Goal: Information Seeking & Learning: Learn about a topic

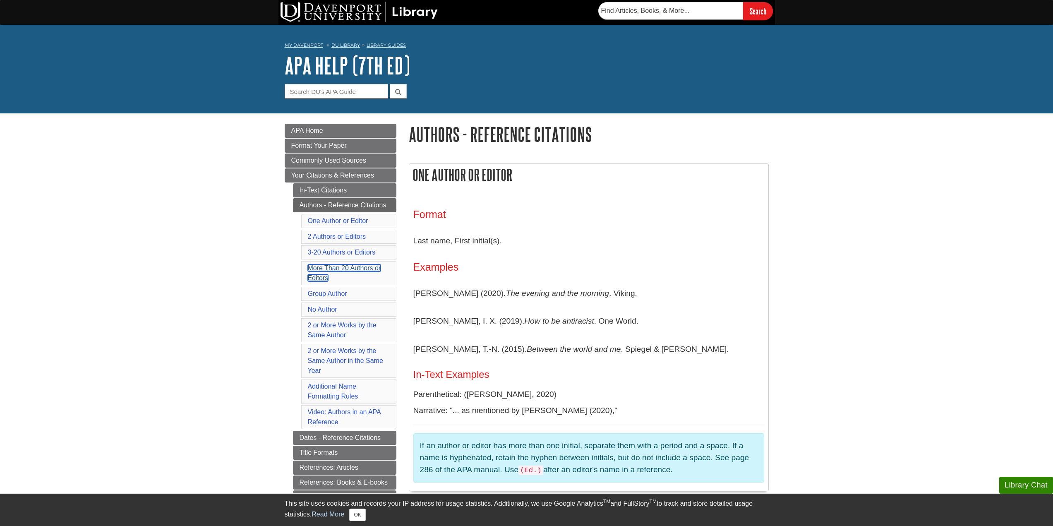
click at [345, 270] on link "More Than 20 Authors or Editors" at bounding box center [344, 272] width 73 height 17
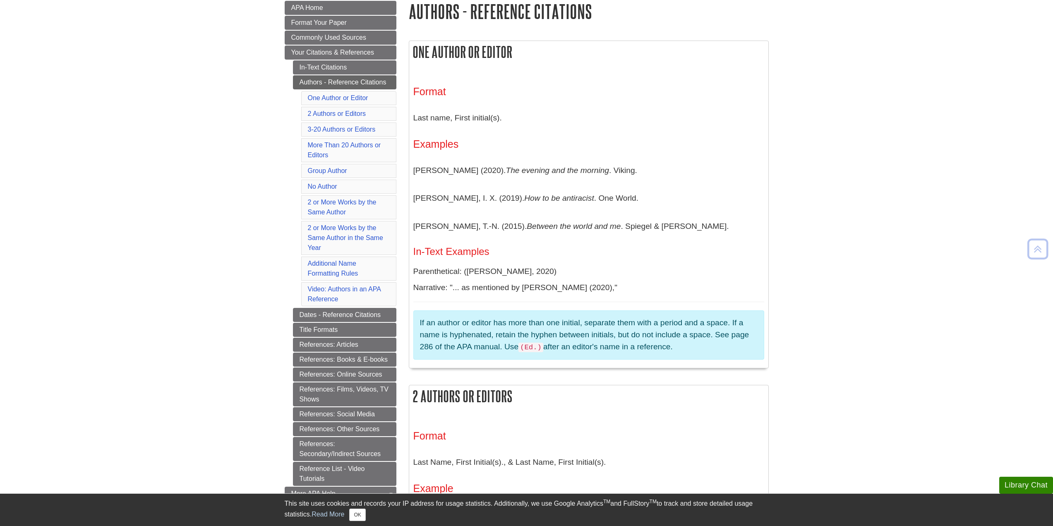
scroll to position [147, 0]
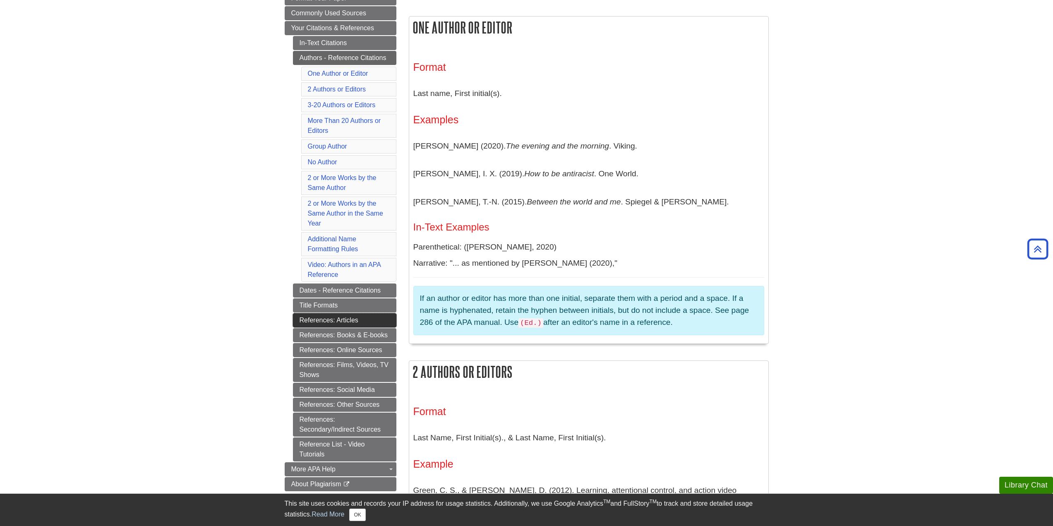
click at [326, 322] on link "References: Articles" at bounding box center [344, 320] width 103 height 14
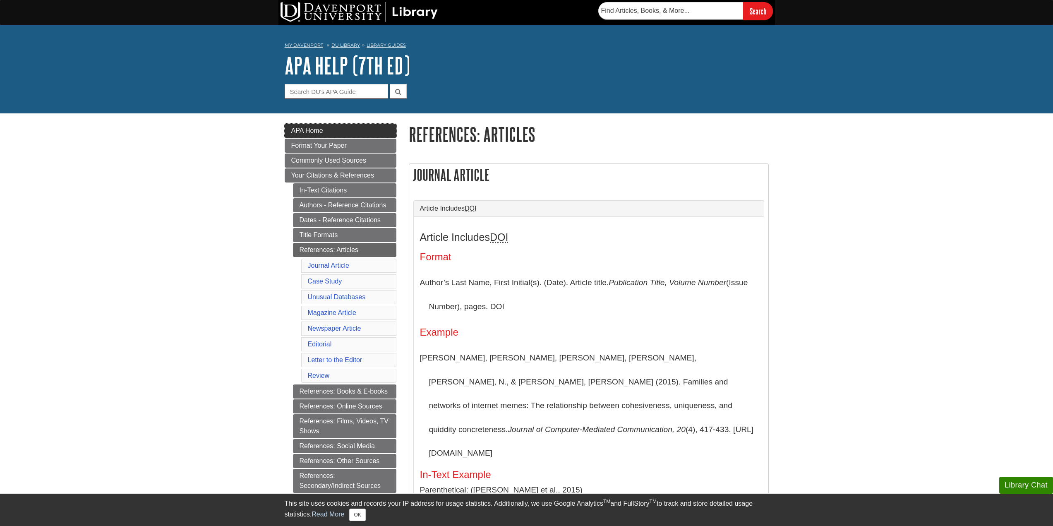
click at [311, 134] on link "APA Home" at bounding box center [341, 131] width 112 height 14
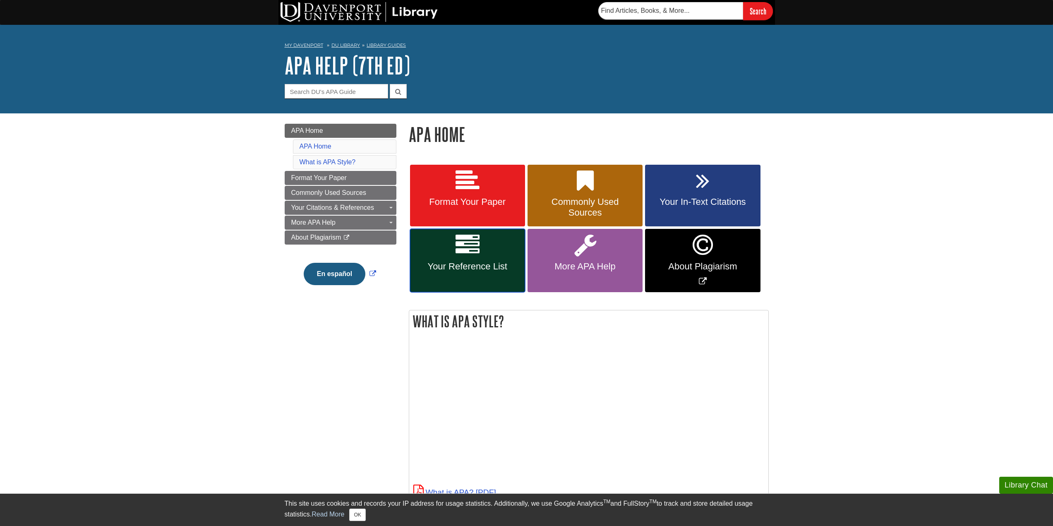
click at [477, 250] on icon at bounding box center [468, 245] width 24 height 24
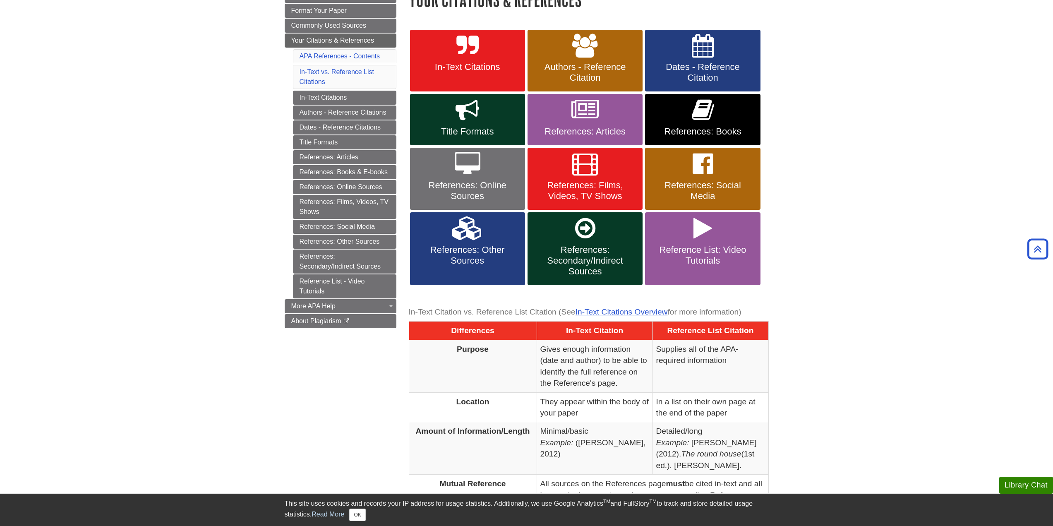
scroll to position [124, 0]
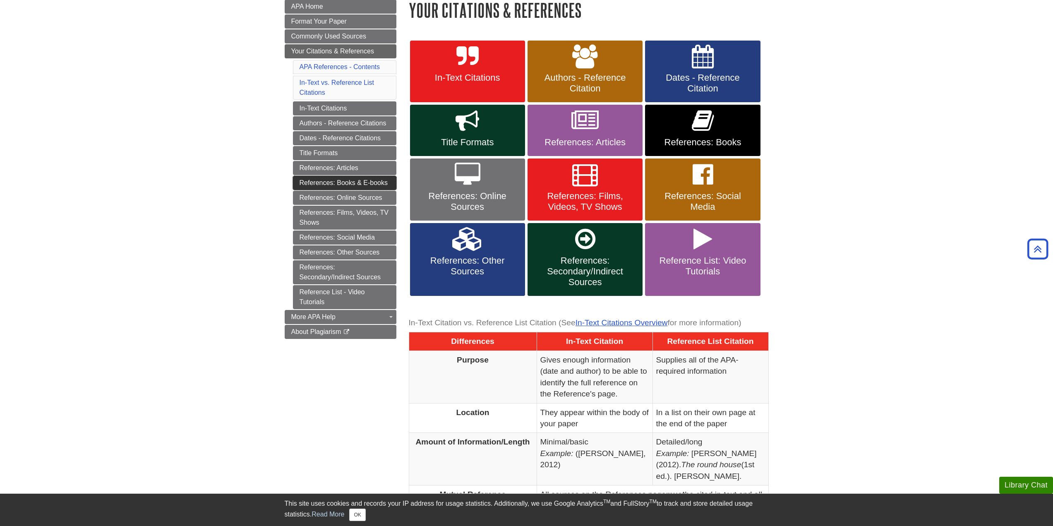
click at [326, 187] on link "References: Books & E-books" at bounding box center [344, 183] width 103 height 14
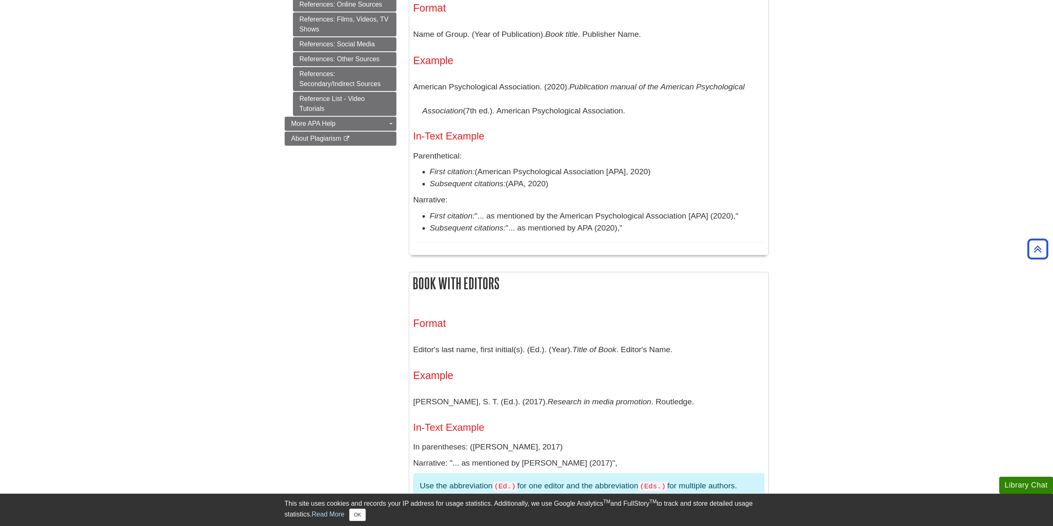
scroll to position [497, 0]
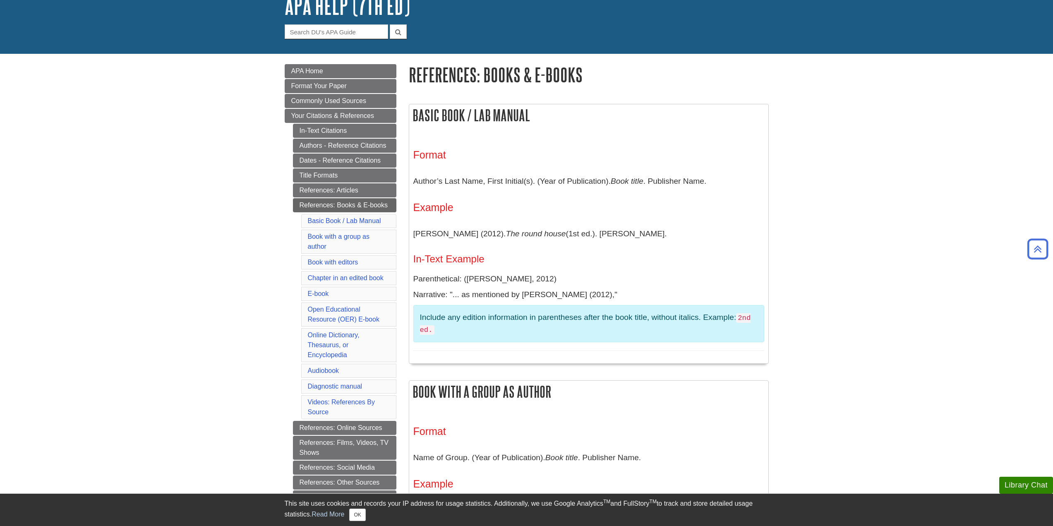
scroll to position [41, 0]
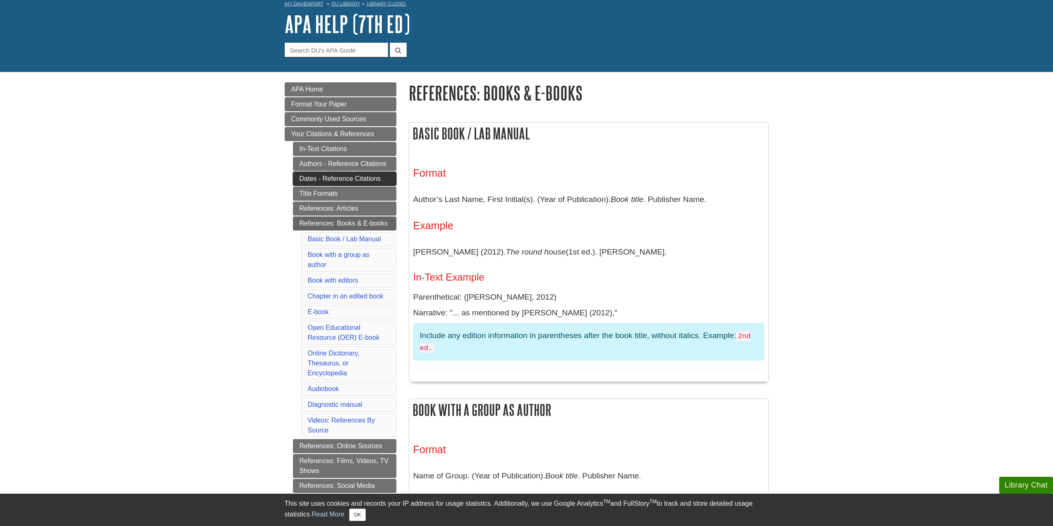
click at [309, 179] on link "Dates - Reference Citations" at bounding box center [344, 179] width 103 height 14
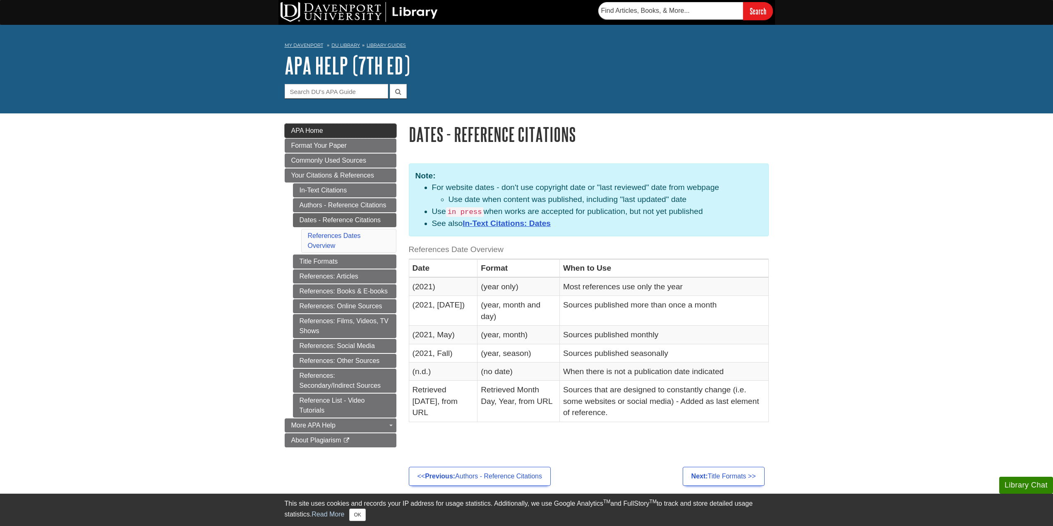
click at [311, 134] on span "APA Home" at bounding box center [307, 130] width 32 height 7
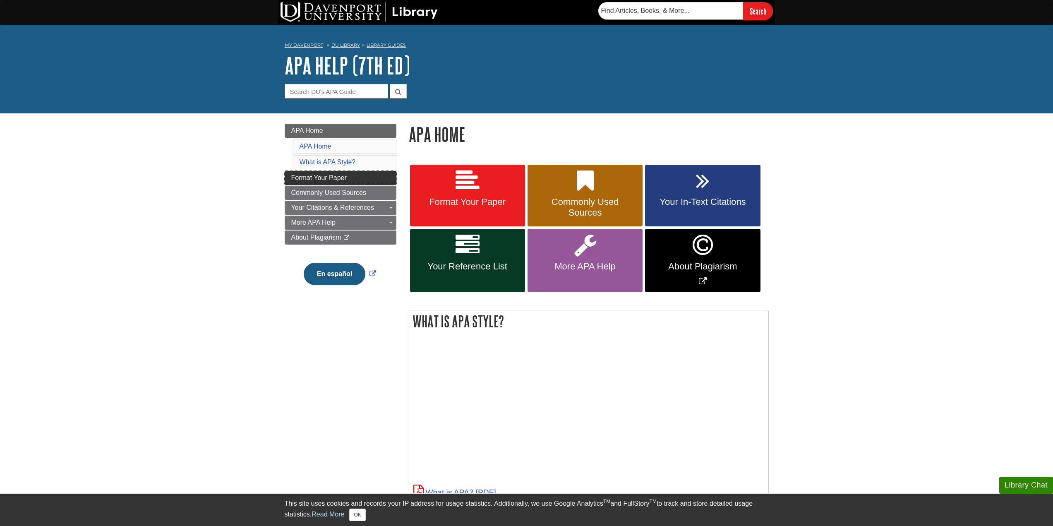
click at [319, 174] on span "Format Your Paper" at bounding box center [318, 177] width 55 height 7
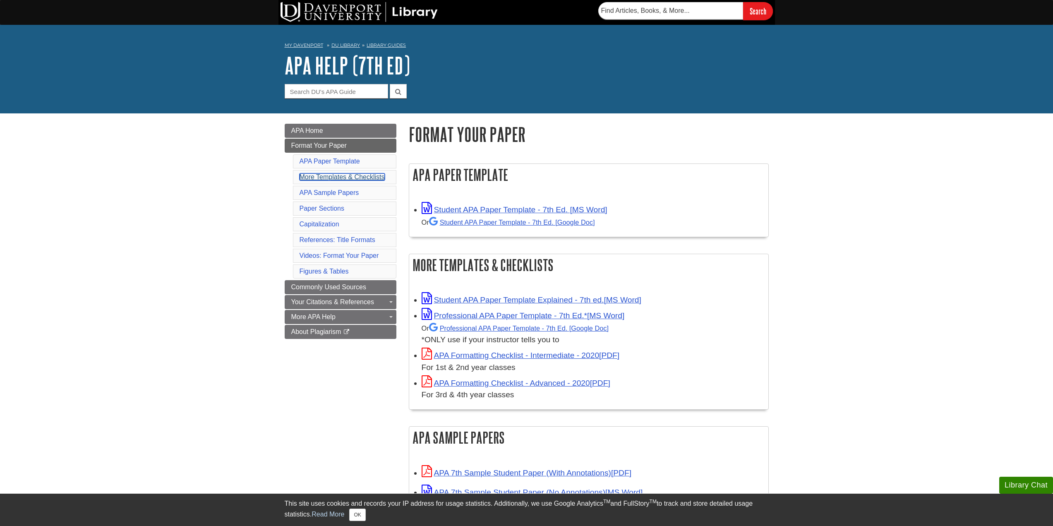
click at [313, 178] on link "More Templates & Checklists" at bounding box center [342, 176] width 85 height 7
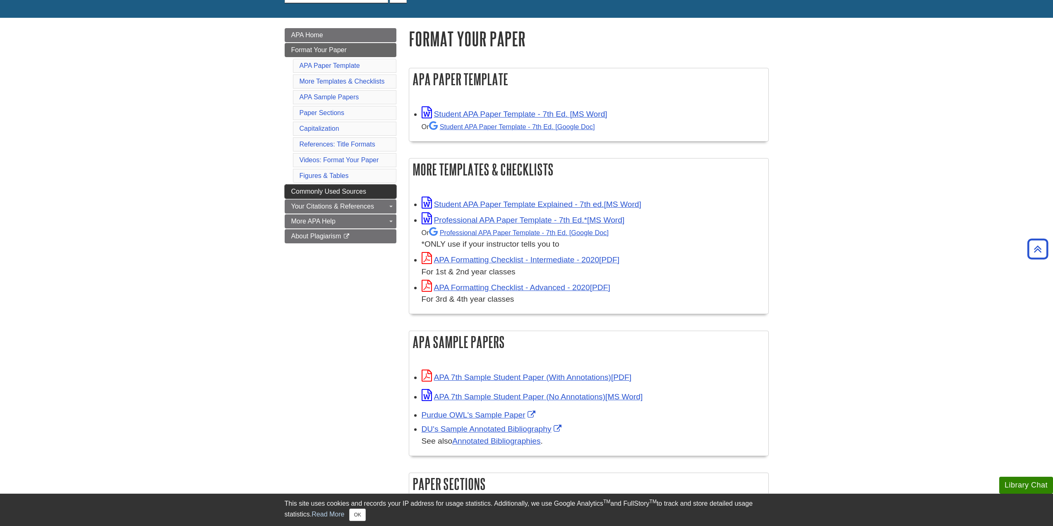
scroll to position [88, 0]
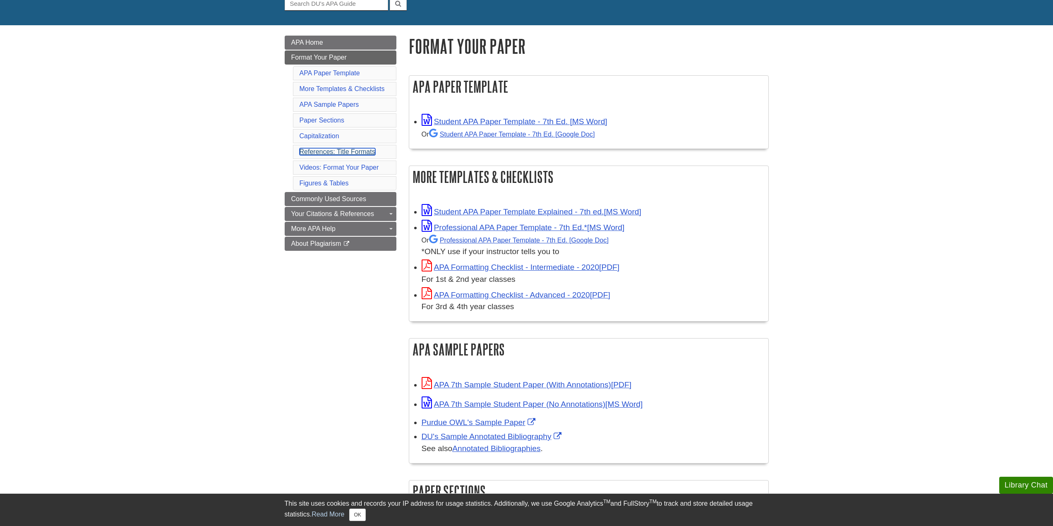
click at [325, 150] on link "References: Title Formats" at bounding box center [338, 151] width 76 height 7
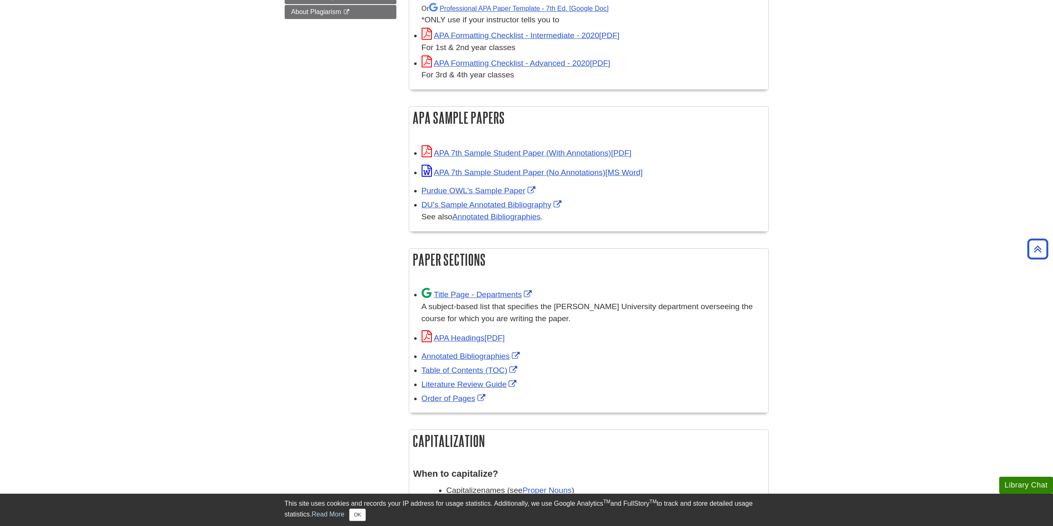
scroll to position [72, 0]
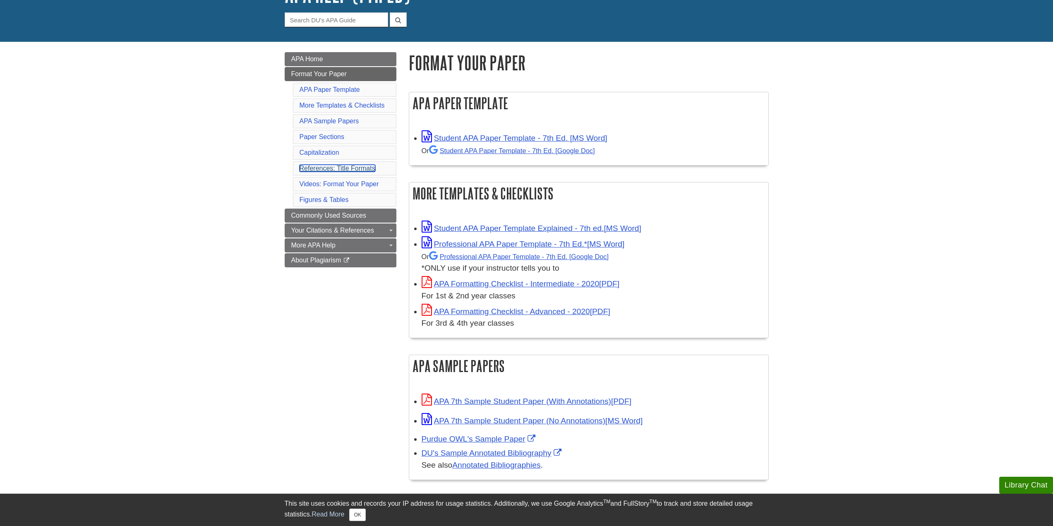
click at [346, 169] on link "References: Title Formats" at bounding box center [338, 168] width 76 height 7
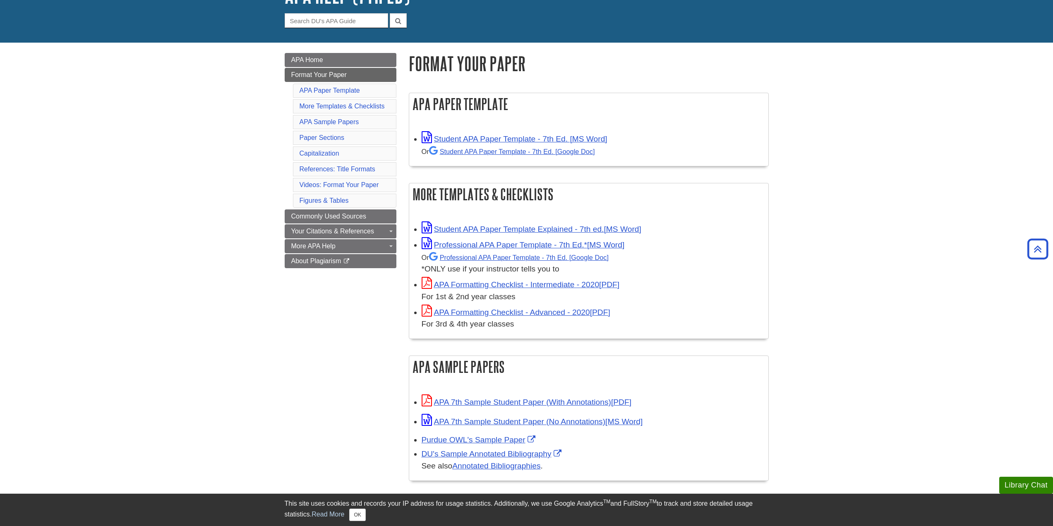
scroll to position [0, 0]
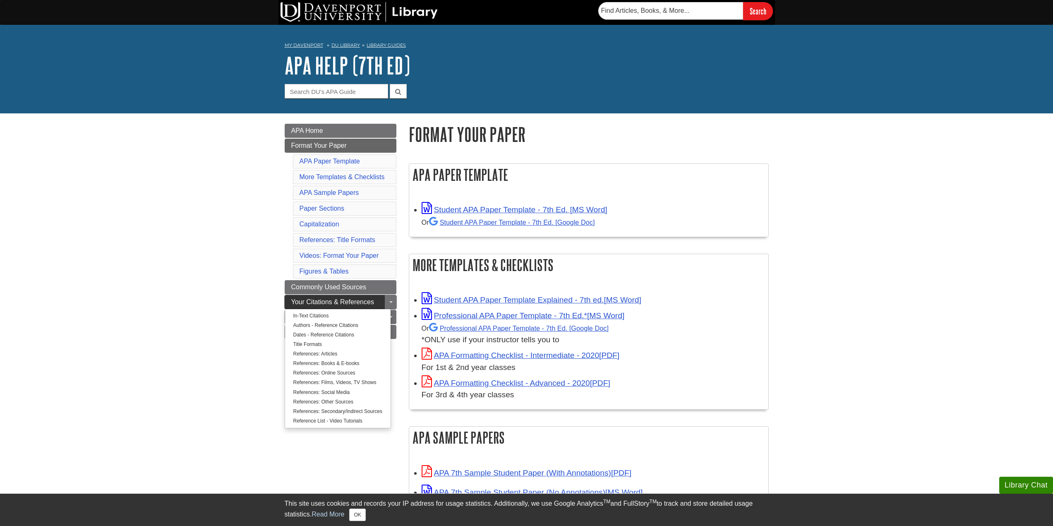
click at [319, 302] on span "Your Citations & References" at bounding box center [332, 301] width 83 height 7
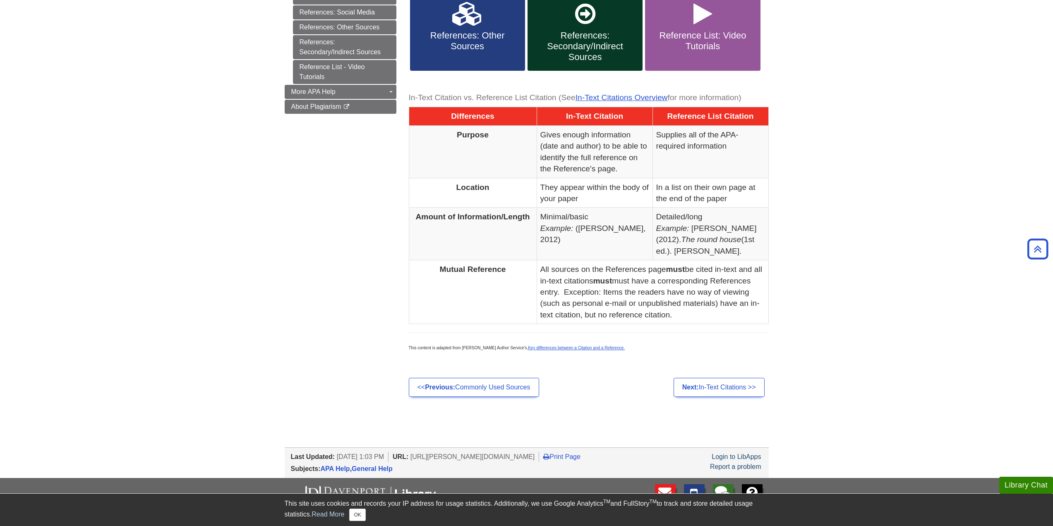
scroll to position [448, 0]
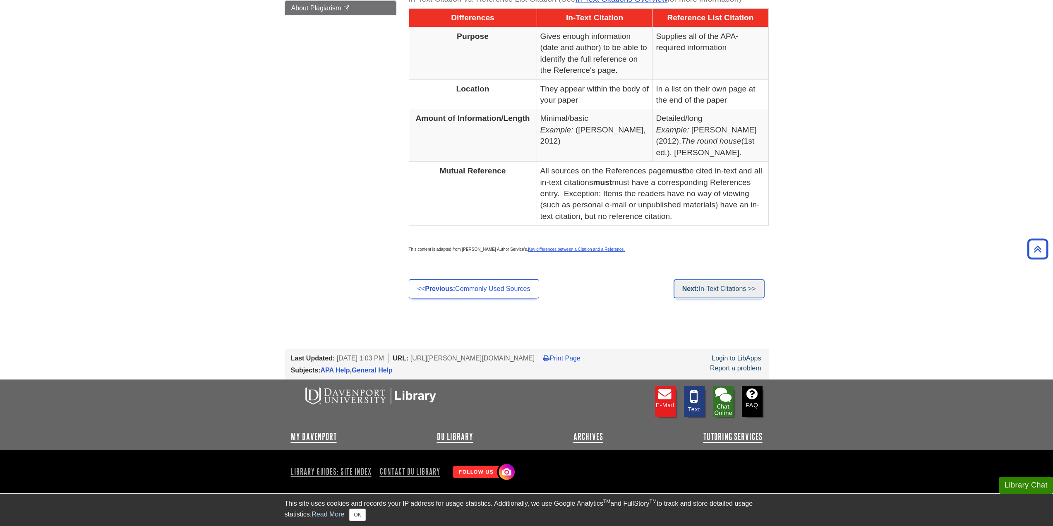
click at [735, 295] on link "Next: In-Text Citations >>" at bounding box center [719, 288] width 91 height 19
